Goal: Task Accomplishment & Management: Complete application form

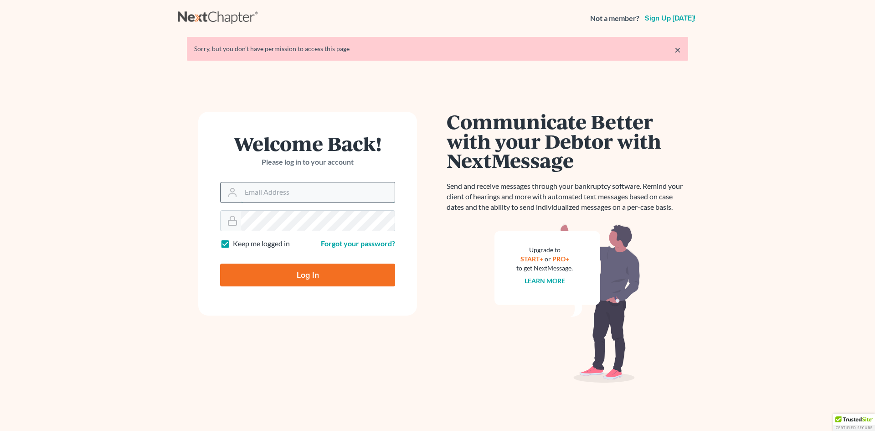
click at [282, 192] on input "Email Address" at bounding box center [318, 192] width 154 height 20
type input "[PERSON_NAME][EMAIL_ADDRESS][DOMAIN_NAME]"
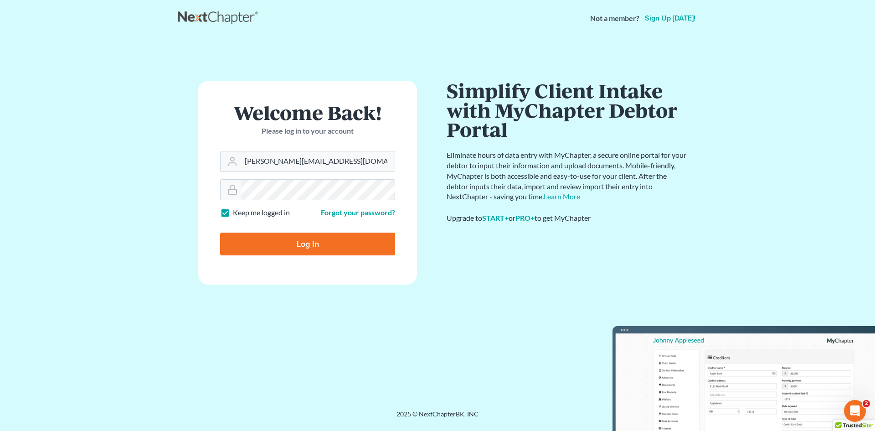
click at [319, 244] on input "Log In" at bounding box center [307, 244] width 175 height 23
type input "Thinking..."
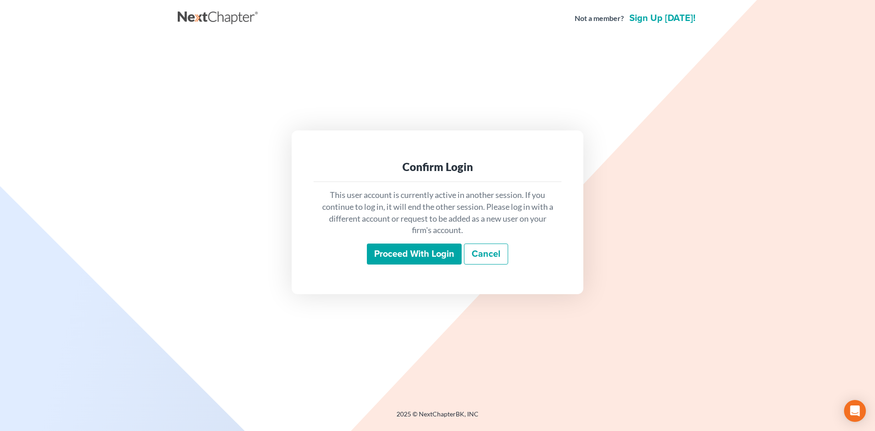
click at [393, 256] on input "Proceed with login" at bounding box center [414, 253] width 95 height 21
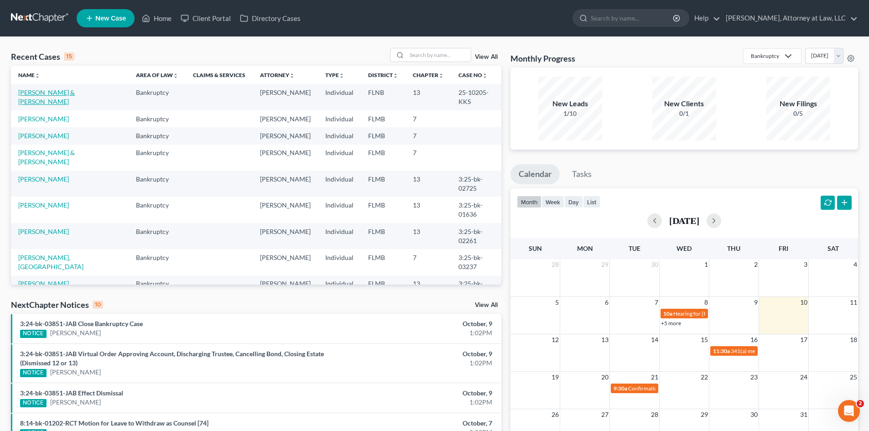
click at [75, 94] on link "[PERSON_NAME] & [PERSON_NAME]" at bounding box center [46, 96] width 57 height 17
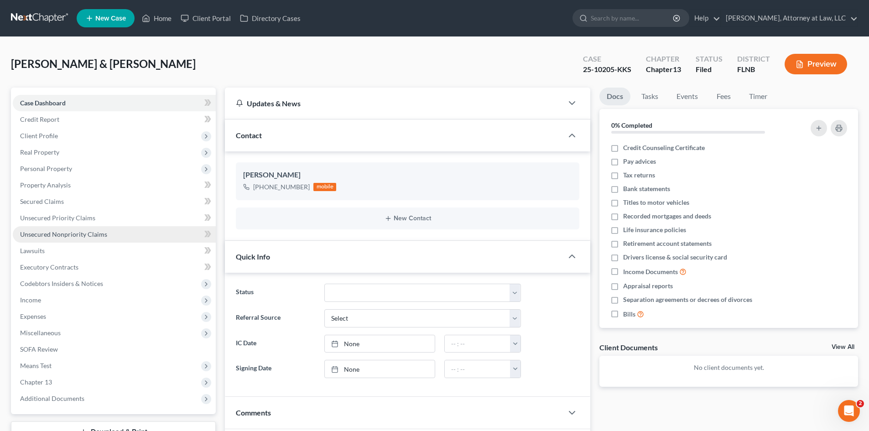
click at [66, 230] on span "Unsecured Nonpriority Claims" at bounding box center [63, 234] width 87 height 8
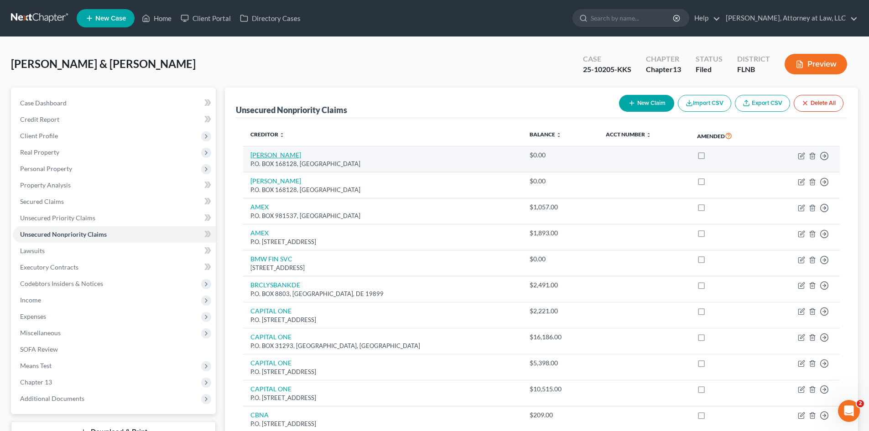
click at [275, 157] on link "[PERSON_NAME]" at bounding box center [275, 155] width 51 height 8
select select "45"
select select "14"
select select "1"
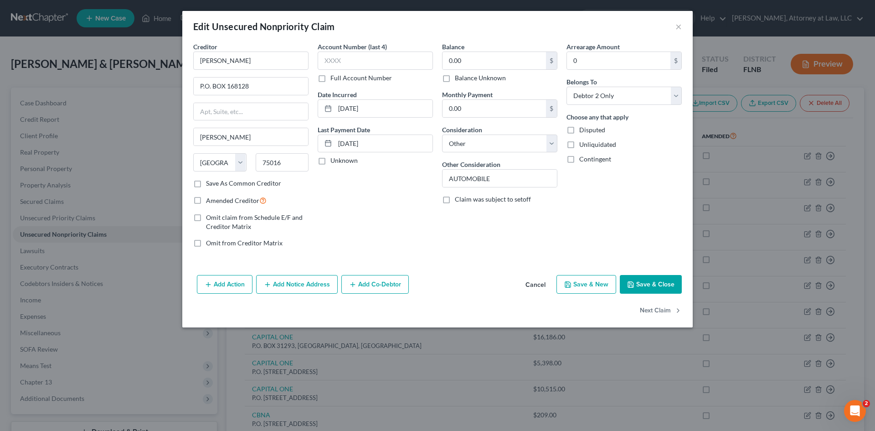
click at [536, 285] on button "Cancel" at bounding box center [535, 285] width 35 height 18
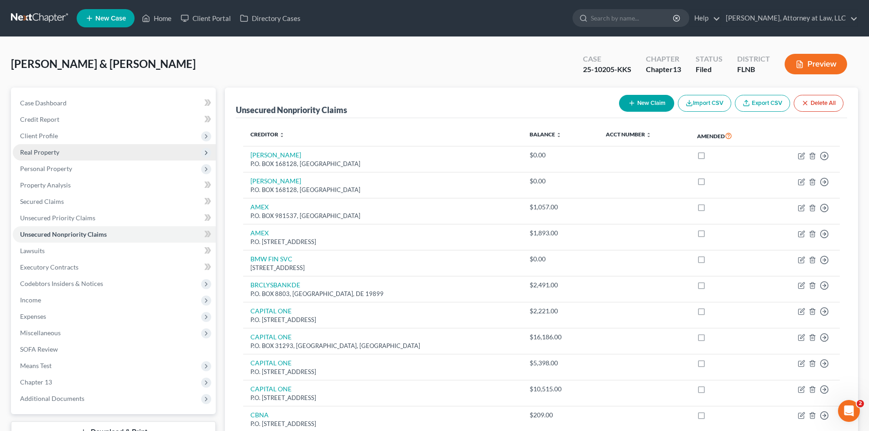
click at [43, 157] on span "Real Property" at bounding box center [114, 152] width 203 height 16
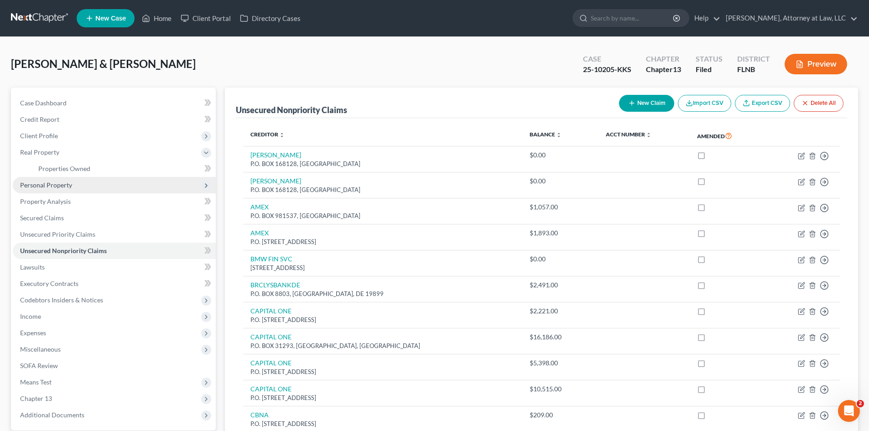
click at [56, 189] on span "Personal Property" at bounding box center [114, 185] width 203 height 16
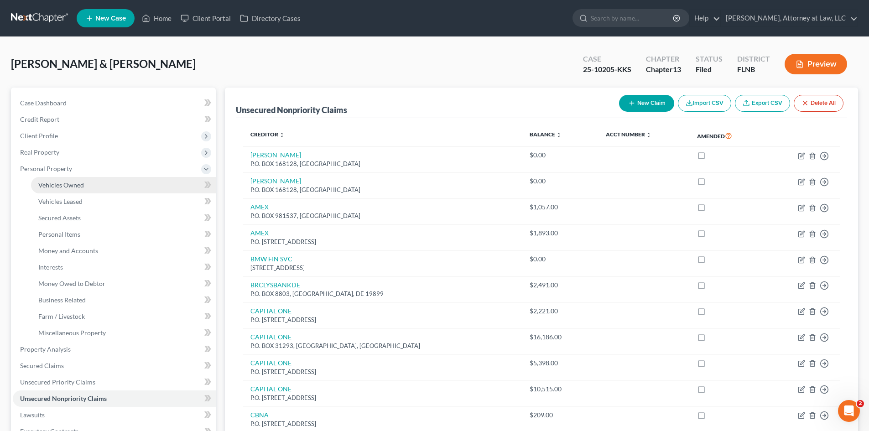
click at [73, 183] on span "Vehicles Owned" at bounding box center [61, 185] width 46 height 8
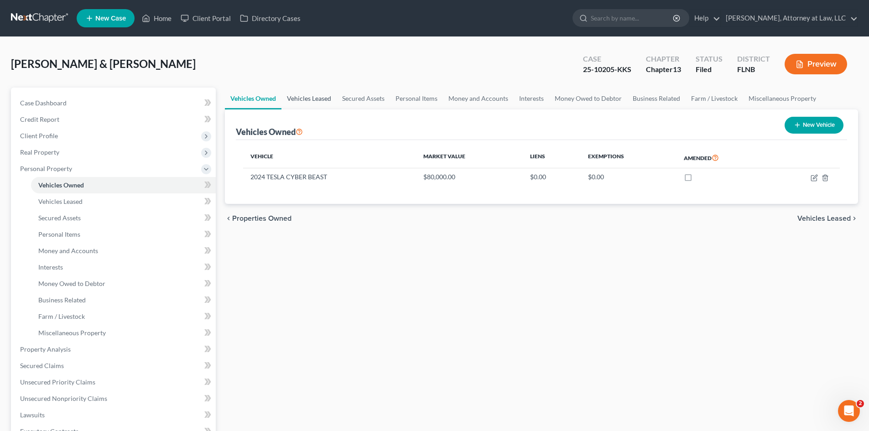
click at [311, 101] on link "Vehicles Leased" at bounding box center [308, 99] width 55 height 22
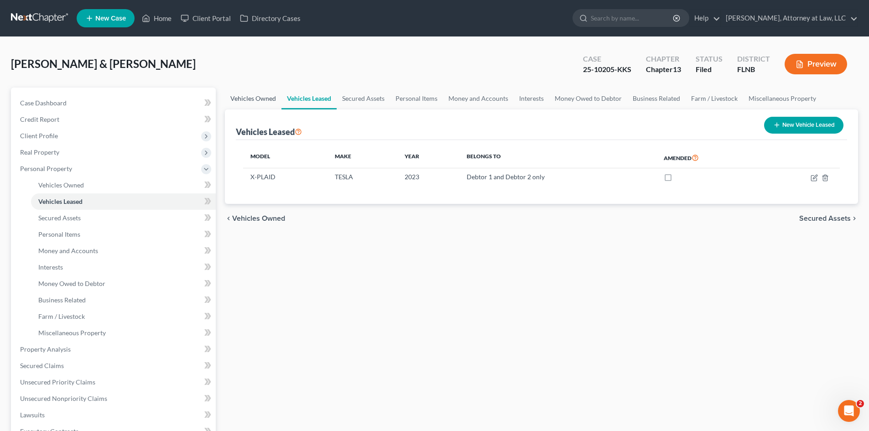
click at [252, 100] on link "Vehicles Owned" at bounding box center [253, 99] width 57 height 22
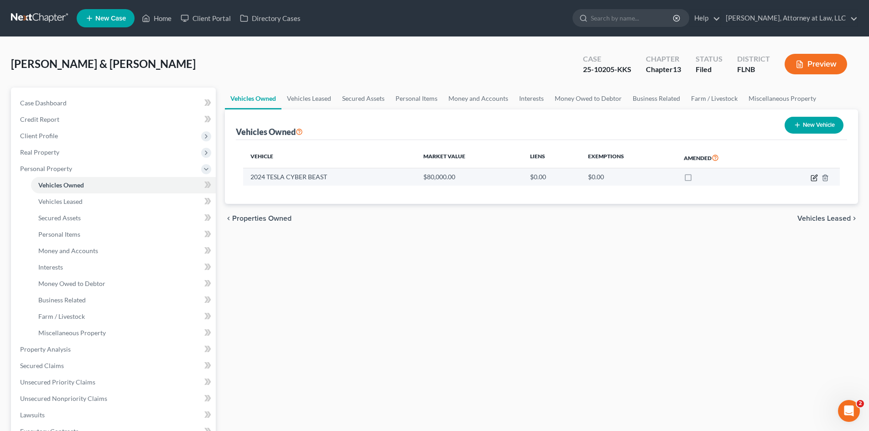
click at [814, 181] on icon "button" at bounding box center [813, 177] width 5 height 5
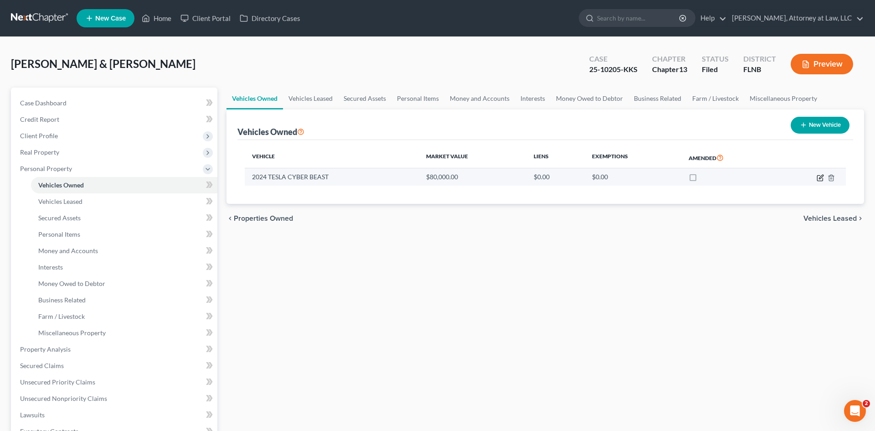
select select "1"
select select "2"
select select "0"
select select "2"
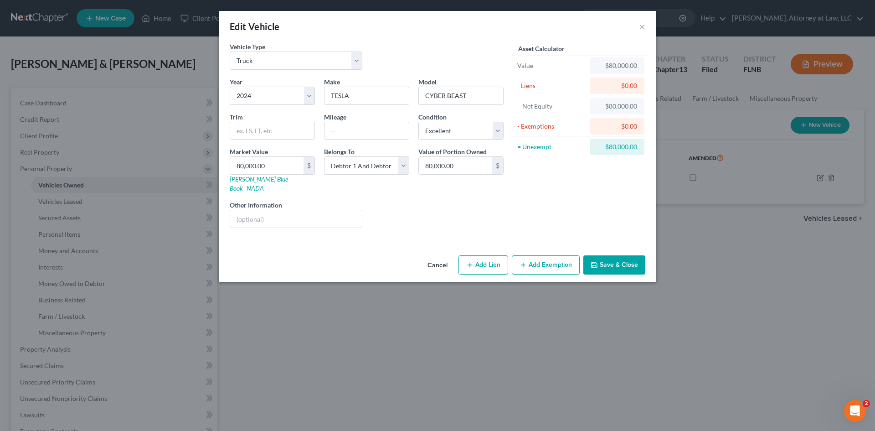
click at [441, 256] on button "Cancel" at bounding box center [437, 265] width 35 height 18
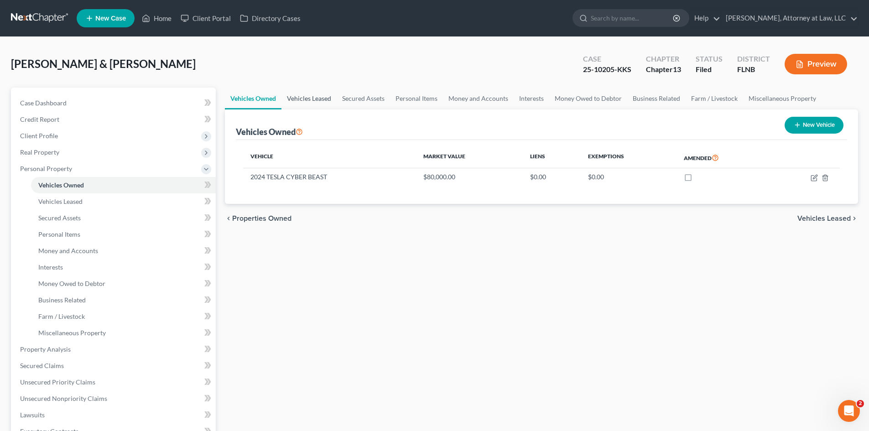
click at [302, 96] on link "Vehicles Leased" at bounding box center [308, 99] width 55 height 22
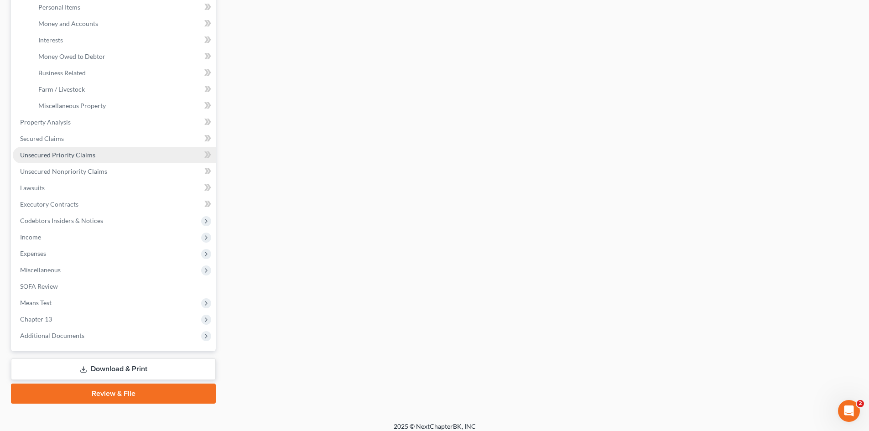
scroll to position [228, 0]
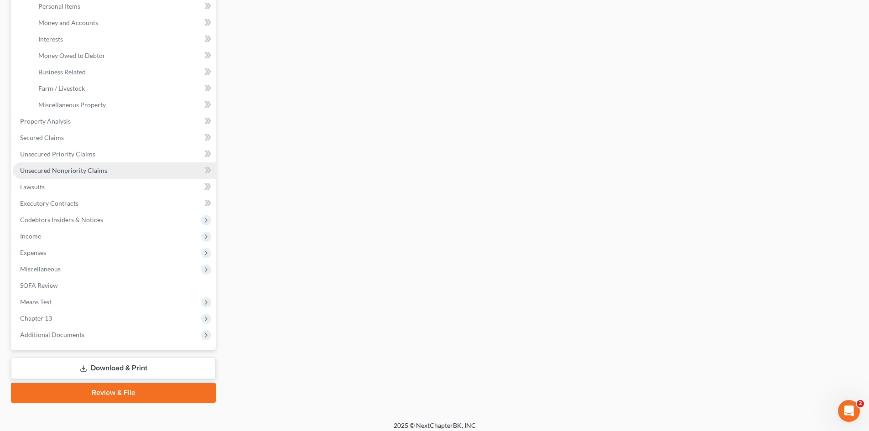
click at [90, 169] on span "Unsecured Nonpriority Claims" at bounding box center [63, 170] width 87 height 8
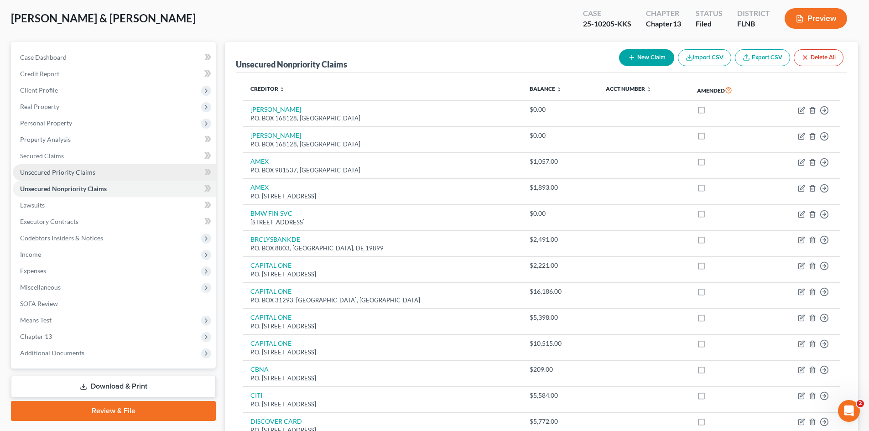
click at [67, 176] on link "Unsecured Priority Claims" at bounding box center [114, 172] width 203 height 16
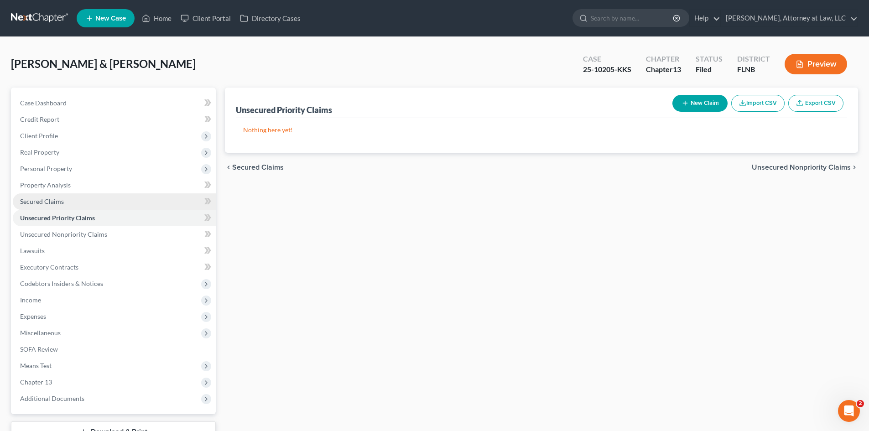
click at [59, 198] on span "Secured Claims" at bounding box center [42, 201] width 44 height 8
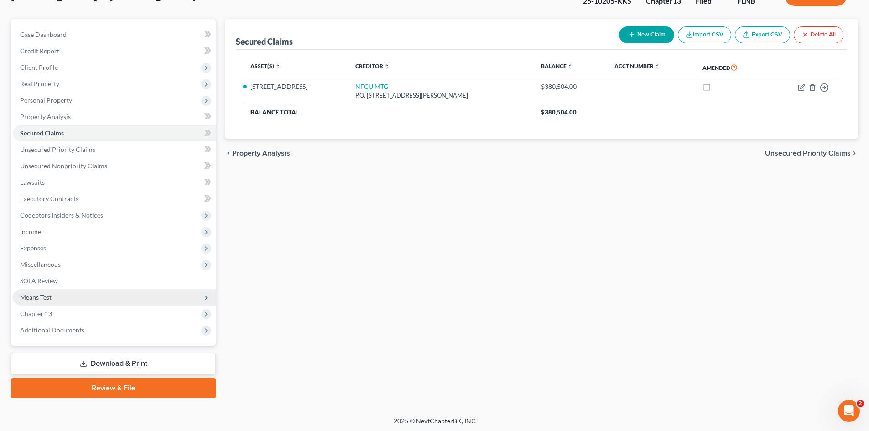
scroll to position [70, 0]
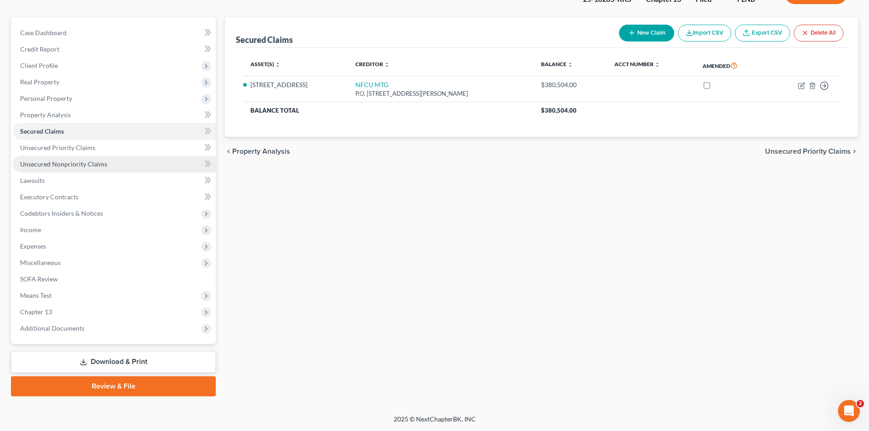
click at [44, 165] on span "Unsecured Nonpriority Claims" at bounding box center [63, 164] width 87 height 8
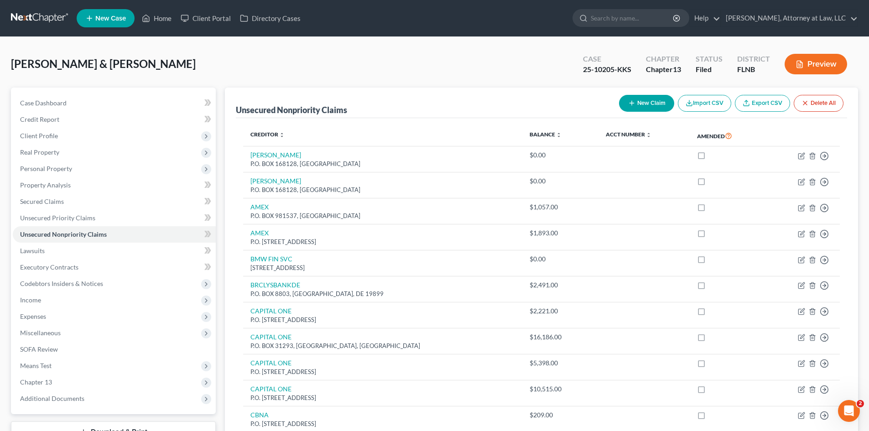
drag, startPoint x: 218, startPoint y: 376, endPoint x: 76, endPoint y: 452, distance: 162.0
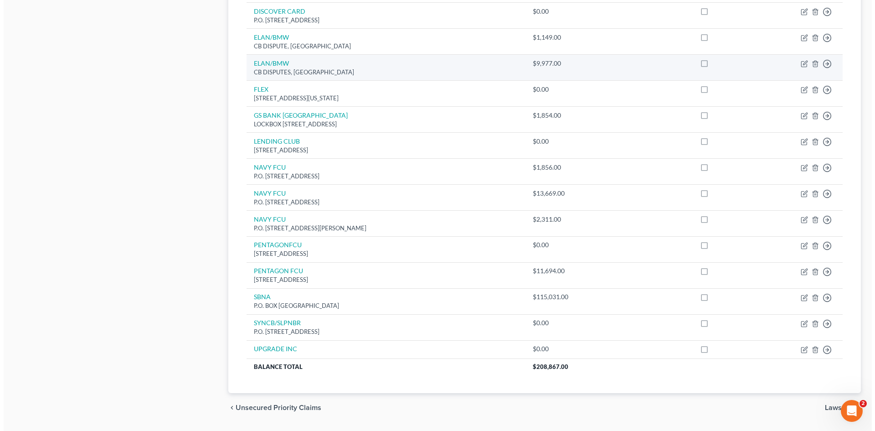
scroll to position [487, 0]
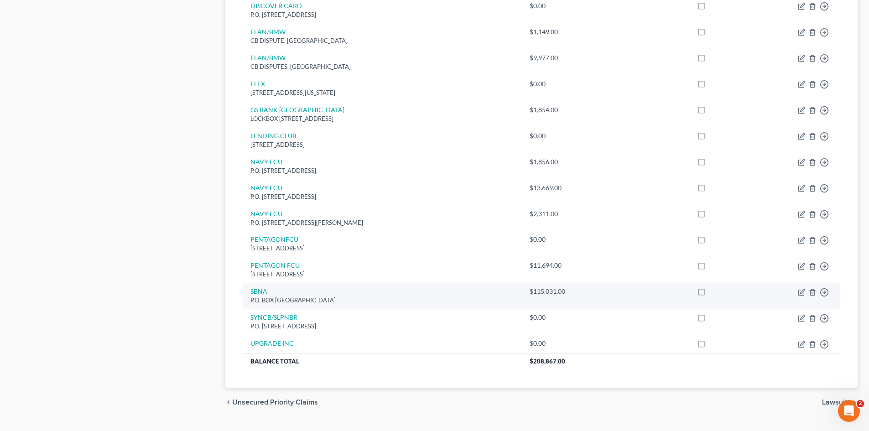
click at [307, 296] on div "P.O. BOX [GEOGRAPHIC_DATA]" at bounding box center [382, 300] width 264 height 9
click at [260, 293] on link "SBNA" at bounding box center [258, 291] width 17 height 8
select select "45"
select select "2"
